Goal: Feedback & Contribution: Leave review/rating

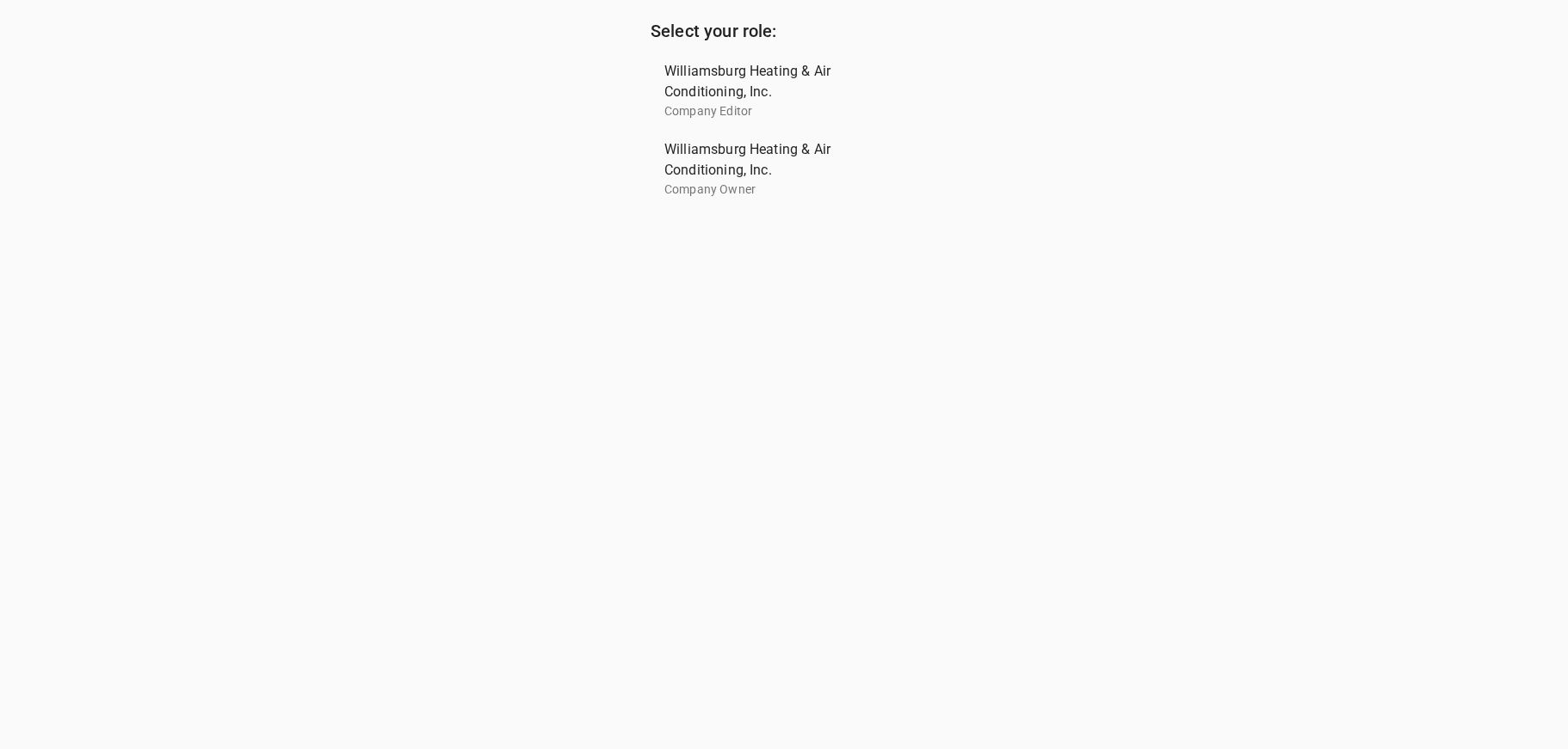
click at [709, 169] on span "Williamsburg Heating & Air Conditioning, Inc." at bounding box center [777, 160] width 225 height 42
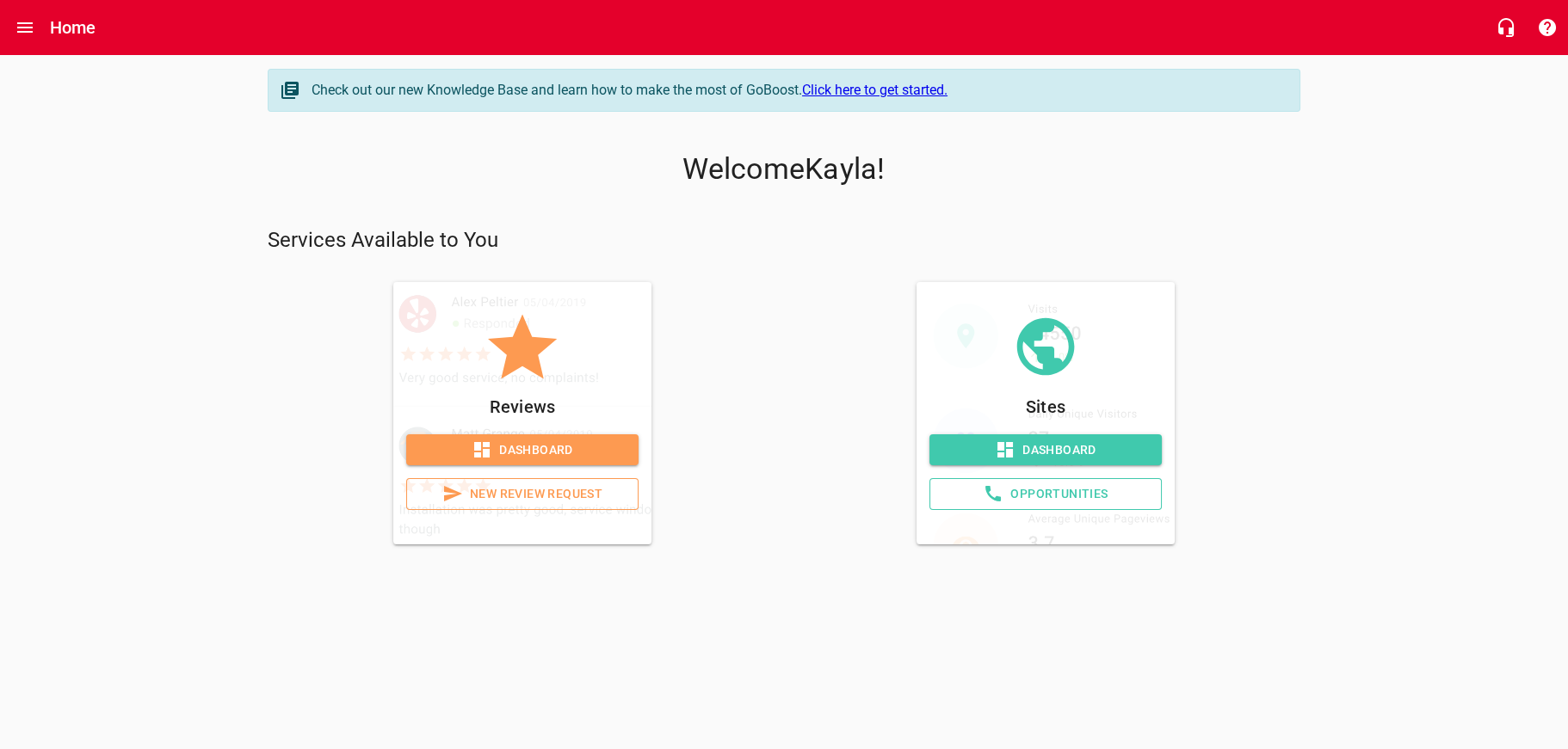
click at [546, 501] on span "New Review Request" at bounding box center [522, 494] width 203 height 22
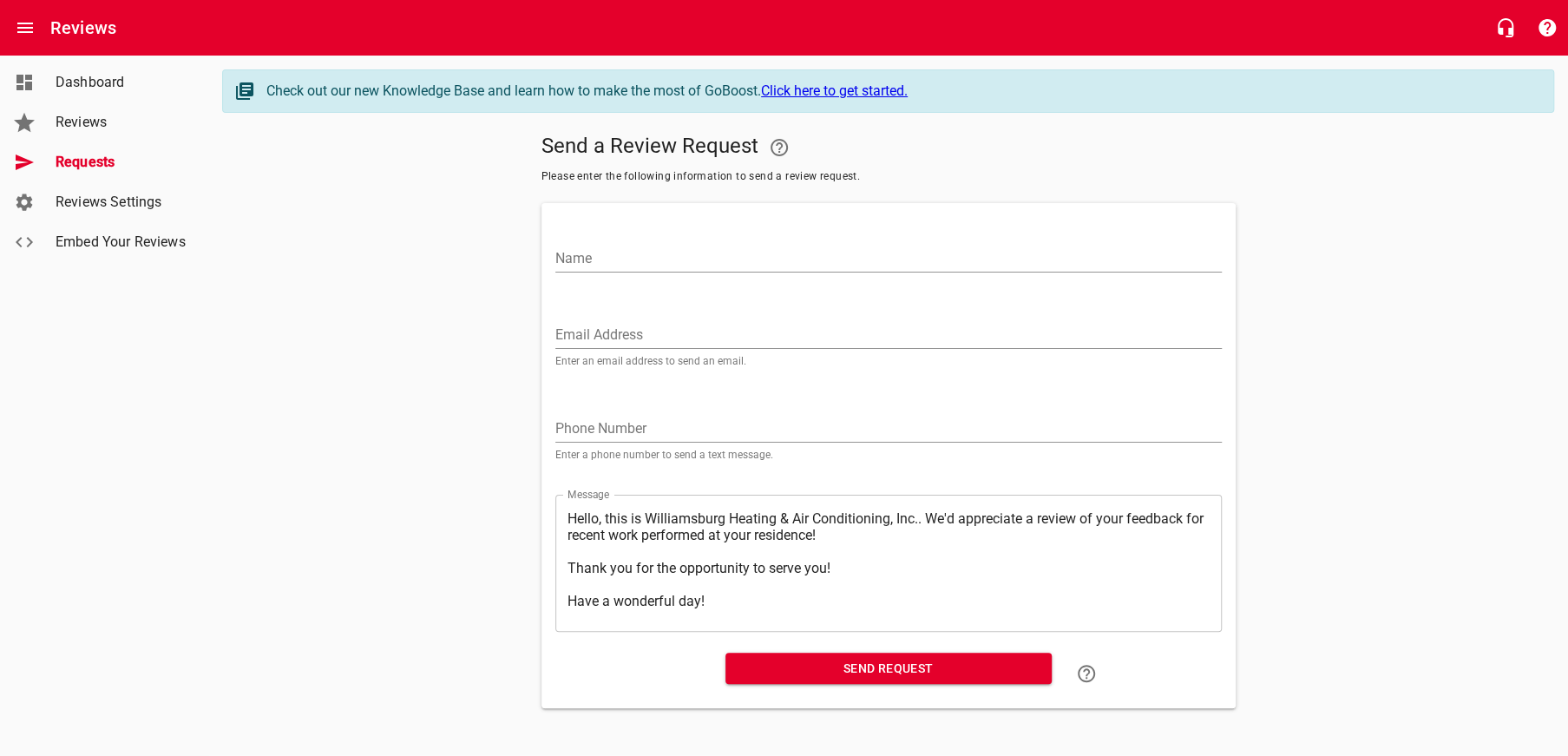
click at [647, 265] on input "Name" at bounding box center [889, 258] width 666 height 28
